Goal: Transaction & Acquisition: Purchase product/service

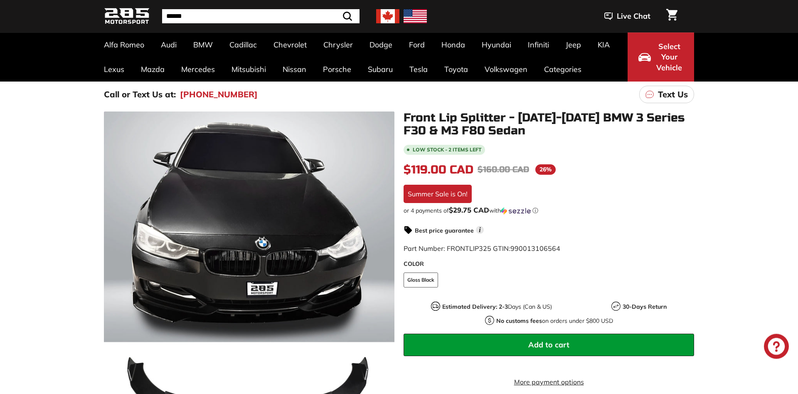
scroll to position [42, 0]
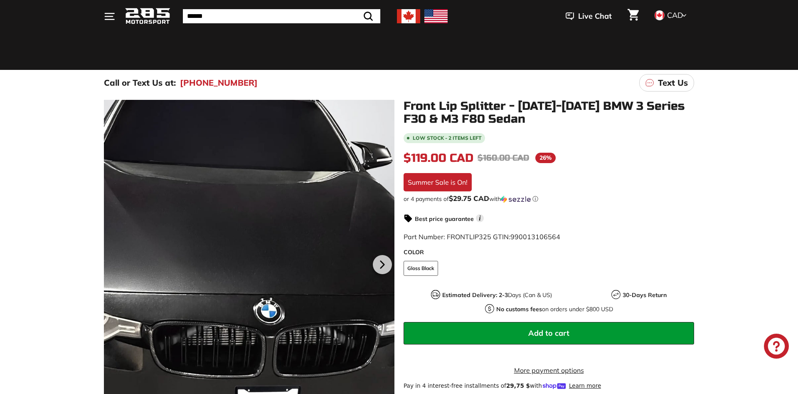
click at [257, 152] on div at bounding box center [249, 263] width 290 height 326
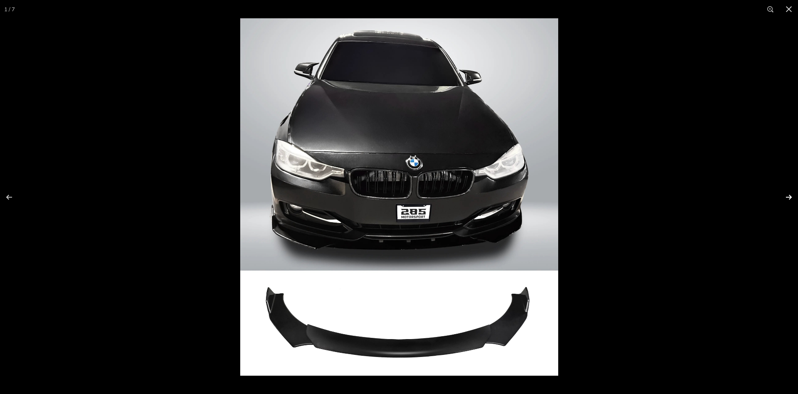
click at [786, 201] on button at bounding box center [783, 197] width 29 height 42
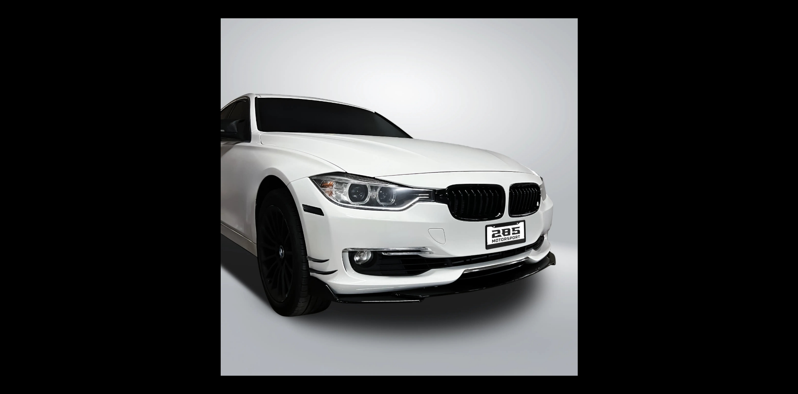
click at [786, 202] on button at bounding box center [783, 197] width 29 height 42
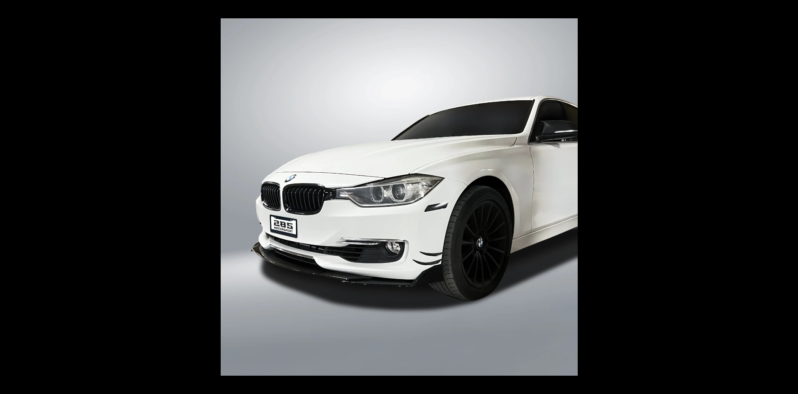
click at [786, 202] on button at bounding box center [783, 197] width 29 height 42
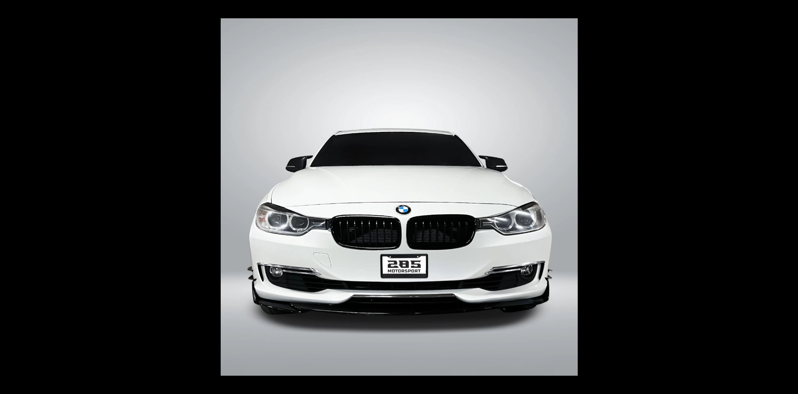
click at [786, 202] on button at bounding box center [783, 197] width 29 height 42
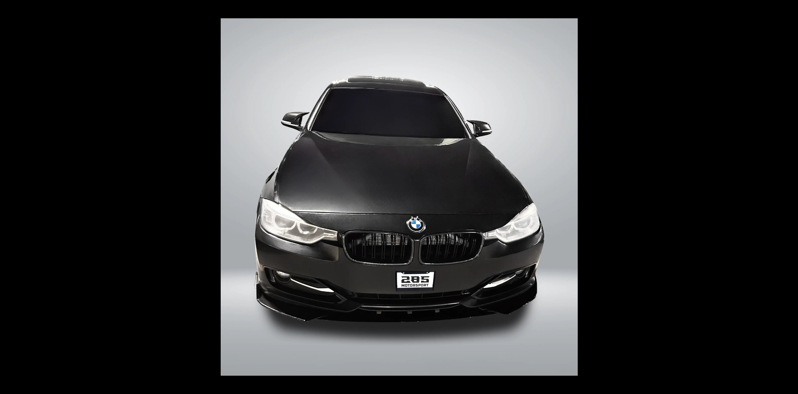
click at [786, 202] on button at bounding box center [783, 197] width 29 height 42
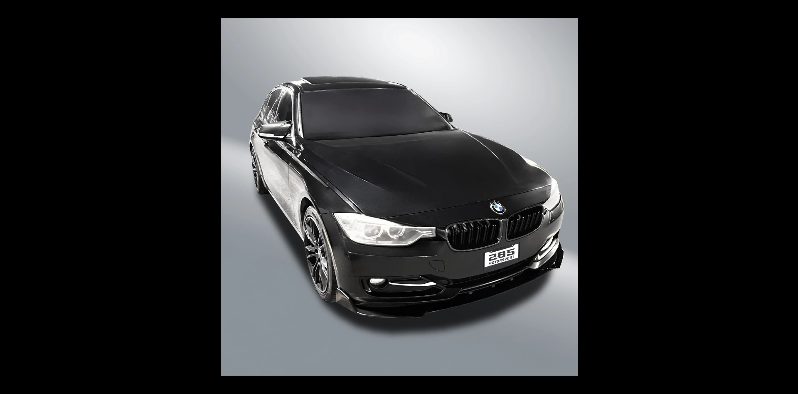
click at [786, 202] on button at bounding box center [783, 197] width 29 height 42
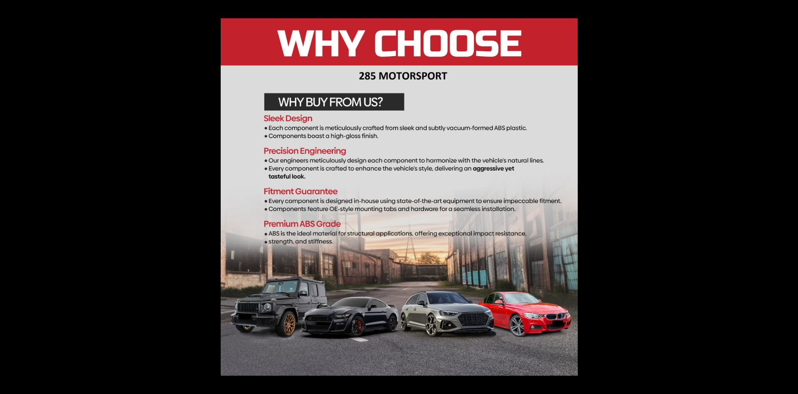
click at [786, 202] on button at bounding box center [783, 197] width 29 height 42
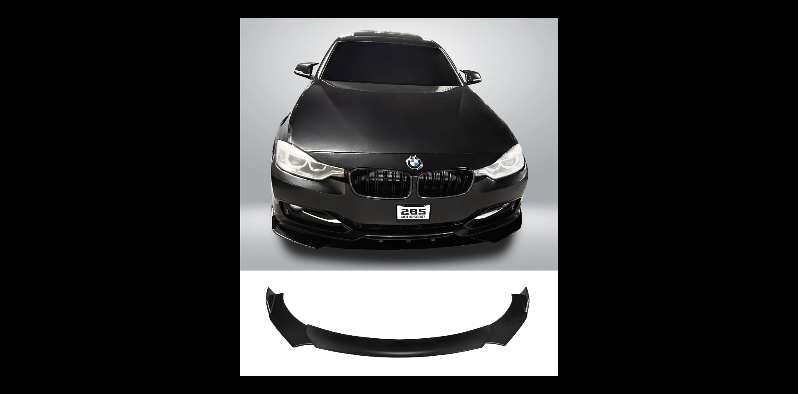
scroll to position [0, 0]
click at [786, 202] on button at bounding box center [783, 197] width 29 height 42
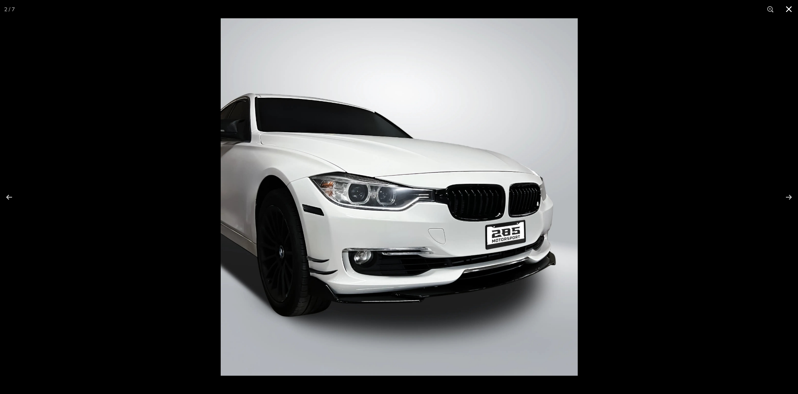
click at [787, 10] on button at bounding box center [789, 9] width 18 height 18
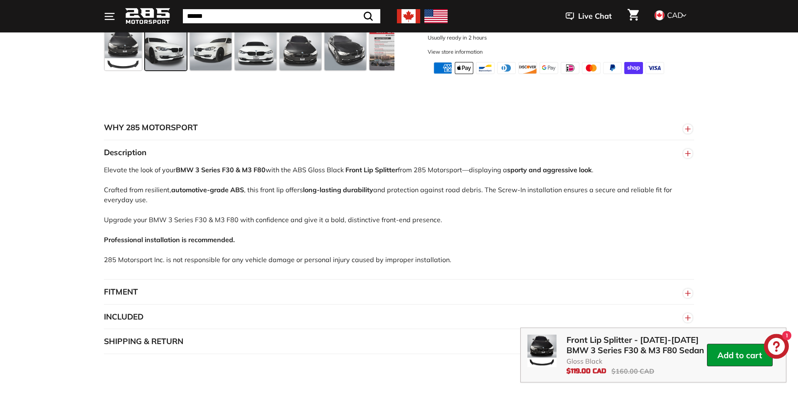
scroll to position [466, 0]
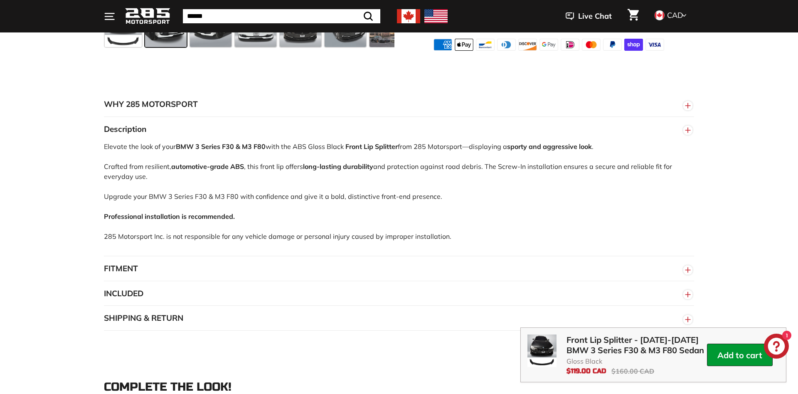
click at [135, 273] on button "FITMENT" at bounding box center [399, 268] width 590 height 25
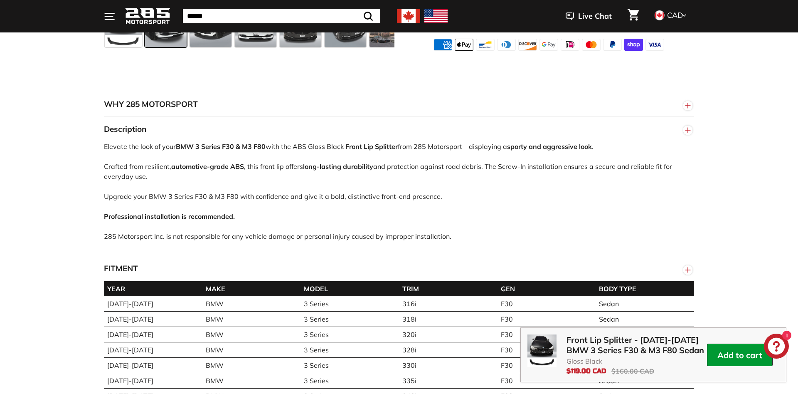
click at [135, 273] on button "FITMENT" at bounding box center [399, 268] width 590 height 25
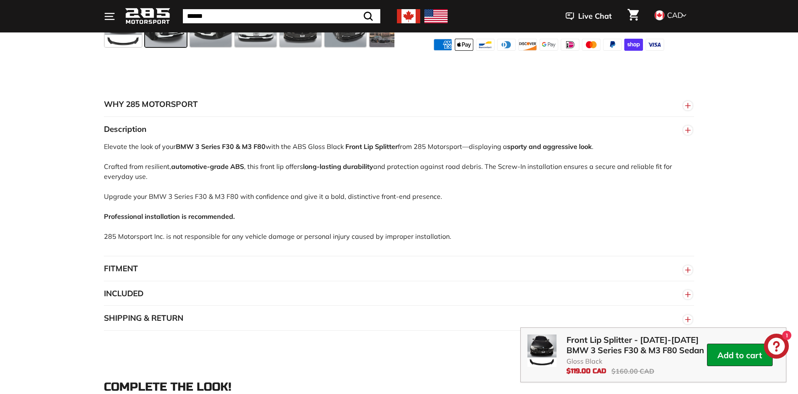
click at [135, 273] on button "FITMENT" at bounding box center [399, 268] width 590 height 25
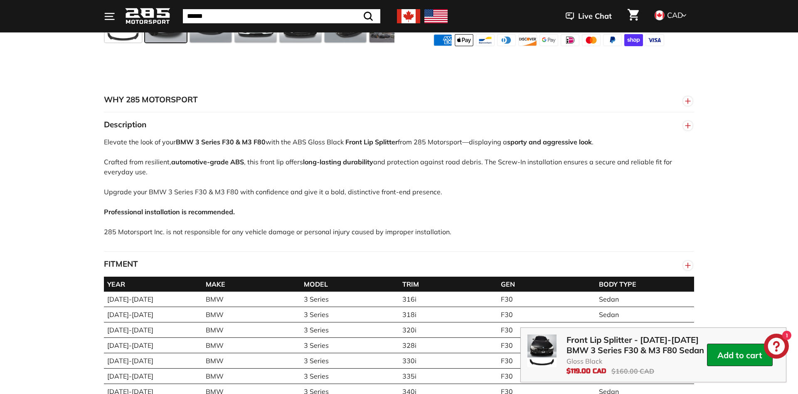
scroll to position [509, 0]
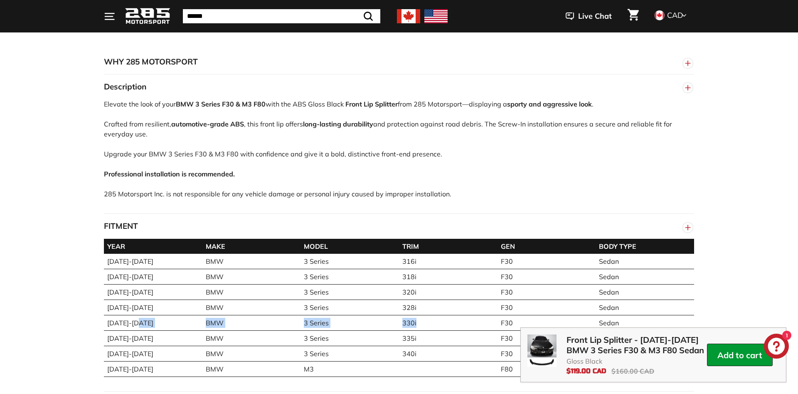
drag, startPoint x: 168, startPoint y: 322, endPoint x: 454, endPoint y: 316, distance: 285.6
click at [454, 316] on tr "[DATE]-[DATE] BMW 3 Series 330i F30 Sedan" at bounding box center [399, 322] width 590 height 15
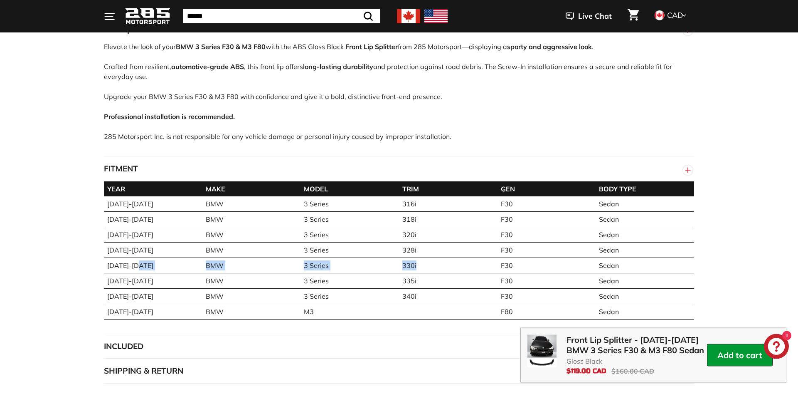
scroll to position [593, 0]
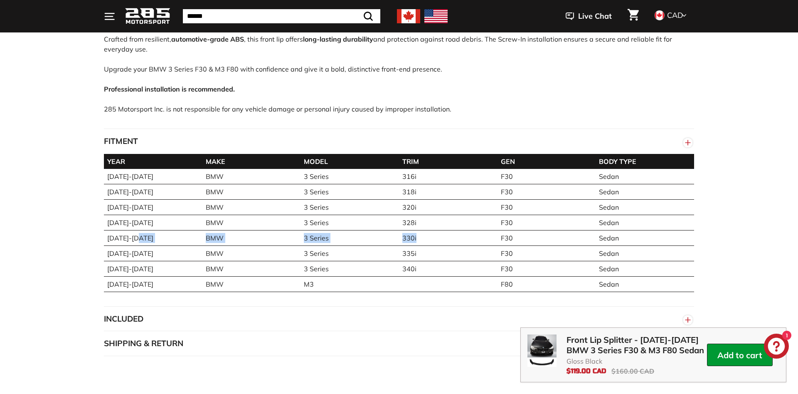
click at [152, 139] on button "FITMENT" at bounding box center [399, 141] width 590 height 25
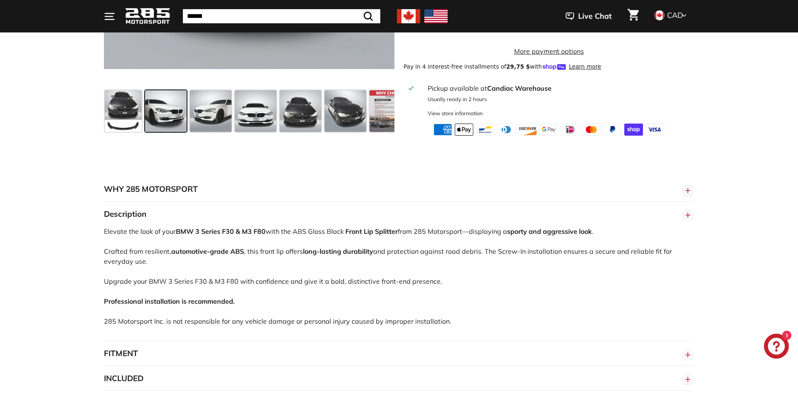
scroll to position [212, 0]
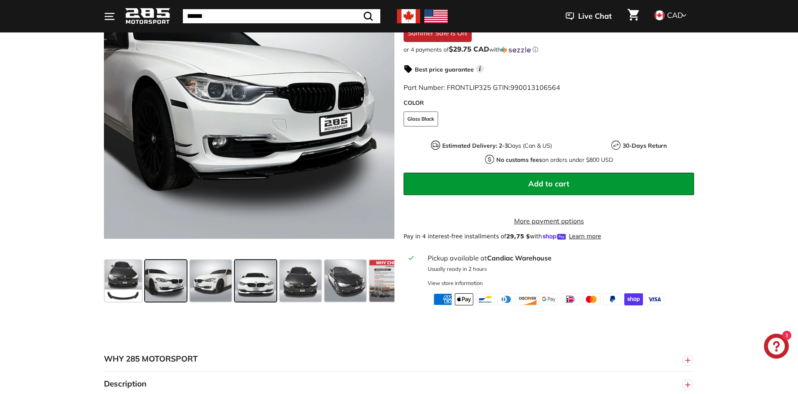
click at [263, 283] on span at bounding box center [256, 281] width 42 height 42
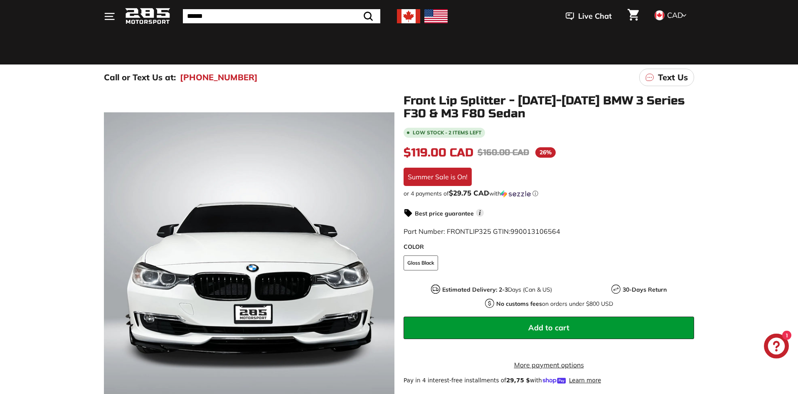
scroll to position [42, 0]
